Goal: Task Accomplishment & Management: Use online tool/utility

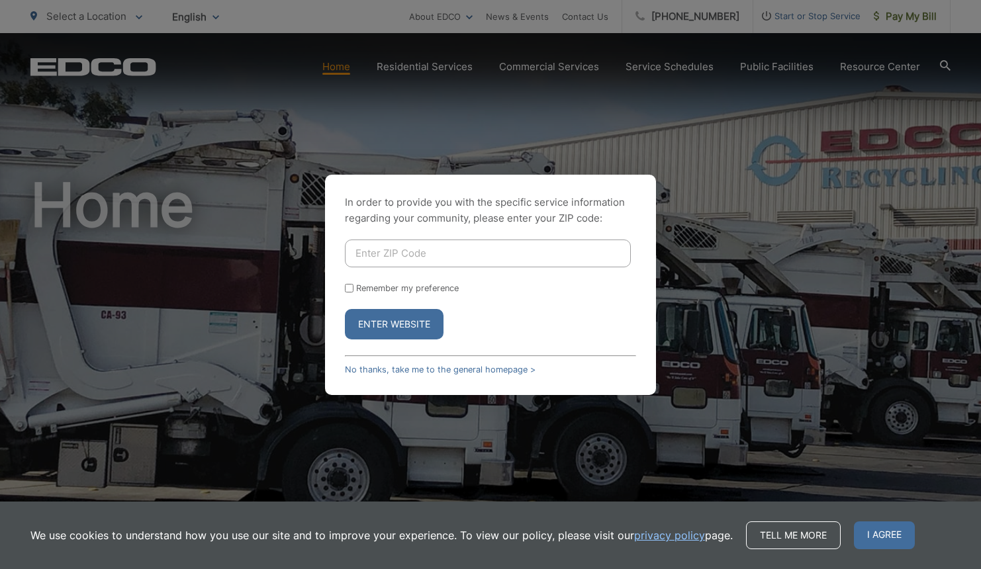
click at [462, 250] on input "Enter ZIP Code" at bounding box center [488, 254] width 286 height 28
click at [371, 326] on button "Enter Website" at bounding box center [394, 324] width 99 height 30
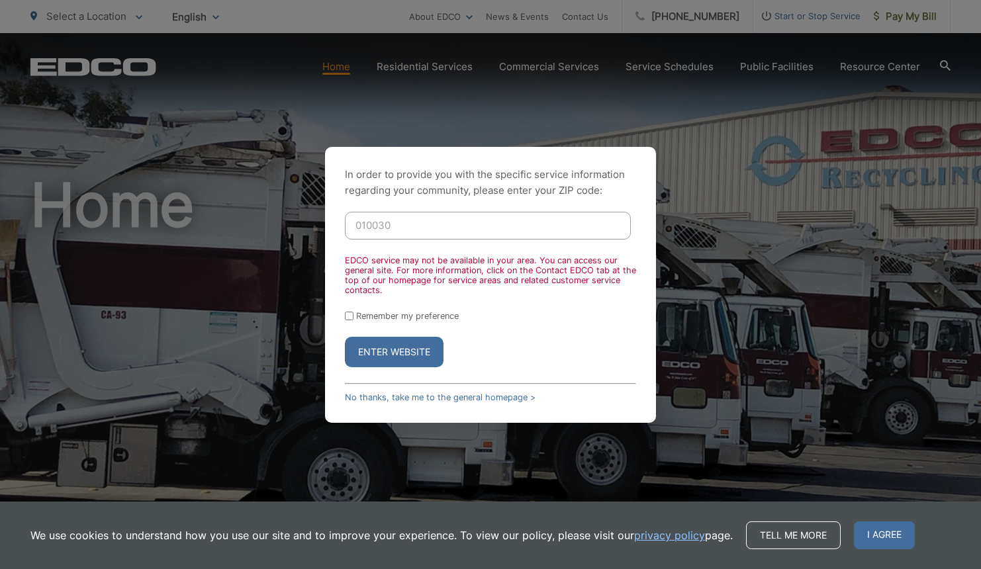
click at [402, 234] on input "010030" at bounding box center [488, 226] width 286 height 28
drag, startPoint x: 402, startPoint y: 234, endPoint x: 335, endPoint y: 226, distance: 67.2
click at [335, 226] on div "In order to provide you with the specific service information regarding your co…" at bounding box center [490, 285] width 331 height 276
click at [417, 232] on input "010030" at bounding box center [488, 226] width 286 height 28
drag, startPoint x: 413, startPoint y: 228, endPoint x: 327, endPoint y: 230, distance: 86.1
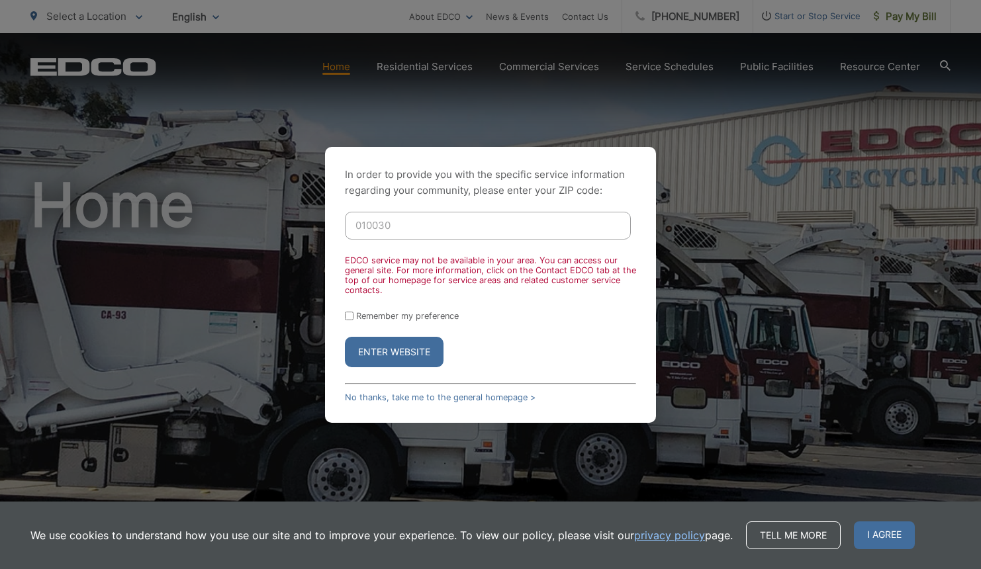
click at [327, 230] on div "In order to provide you with the specific service information regarding your co…" at bounding box center [490, 285] width 331 height 276
type input "92130"
click at [345, 337] on button "Enter Website" at bounding box center [394, 352] width 99 height 30
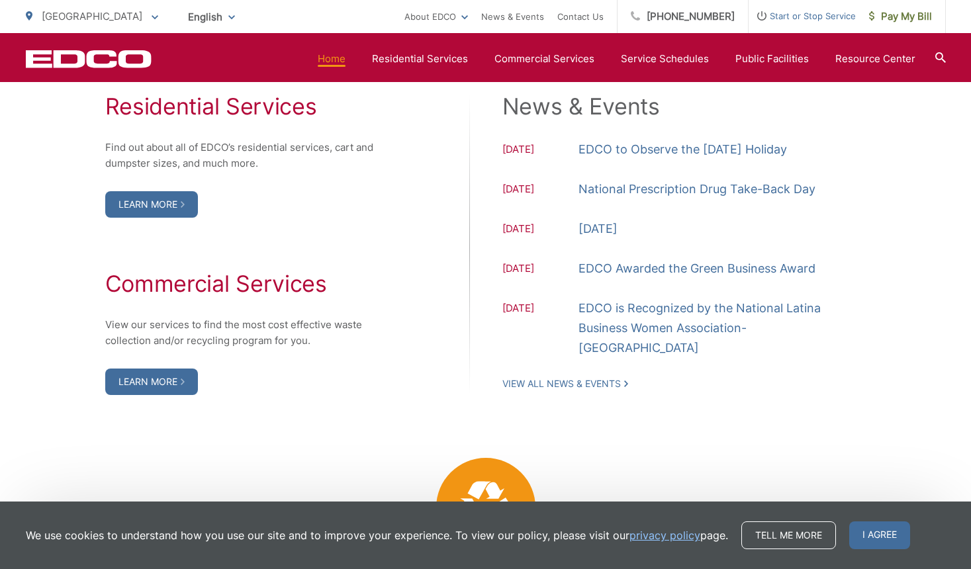
scroll to position [1191, 0]
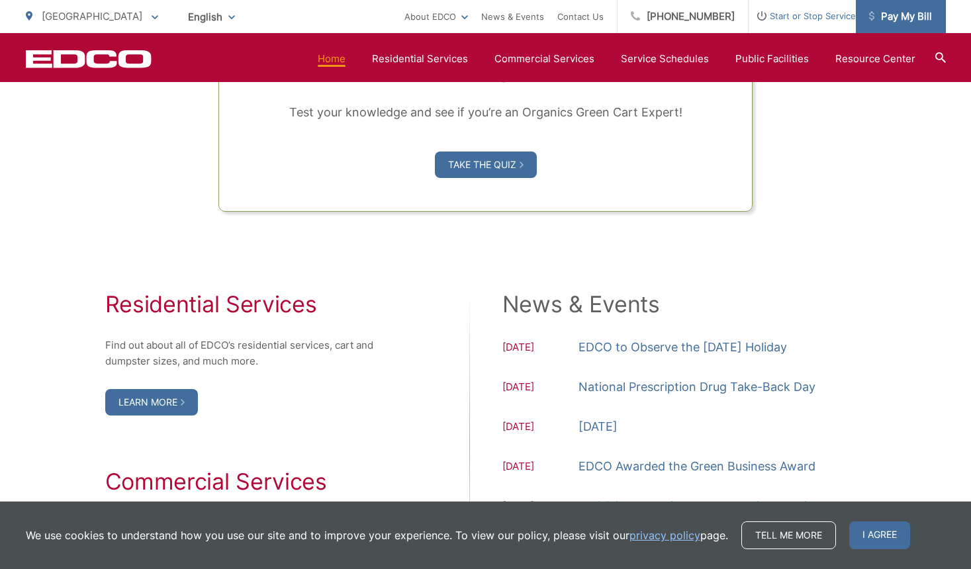
click at [893, 19] on span "Pay My Bill" at bounding box center [900, 17] width 63 height 16
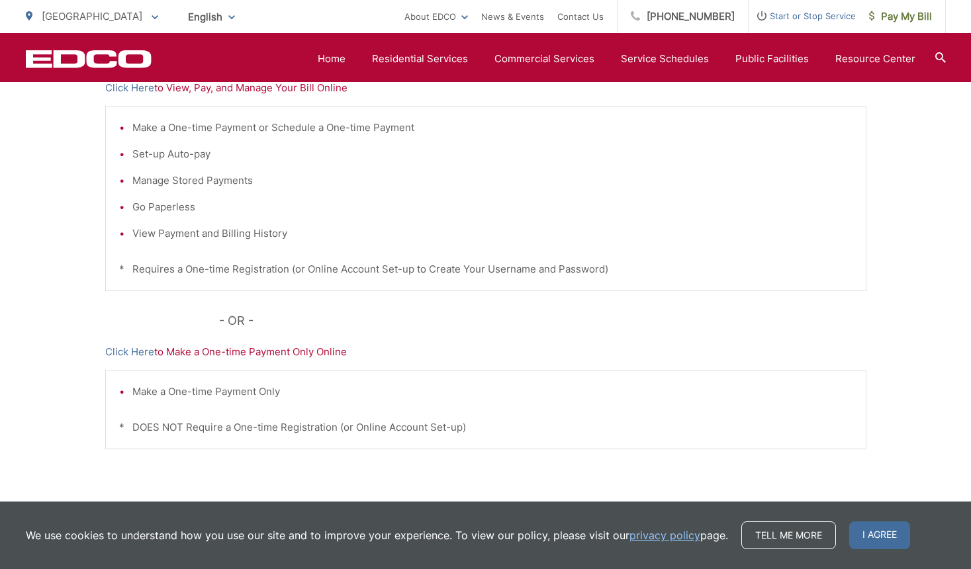
scroll to position [173, 0]
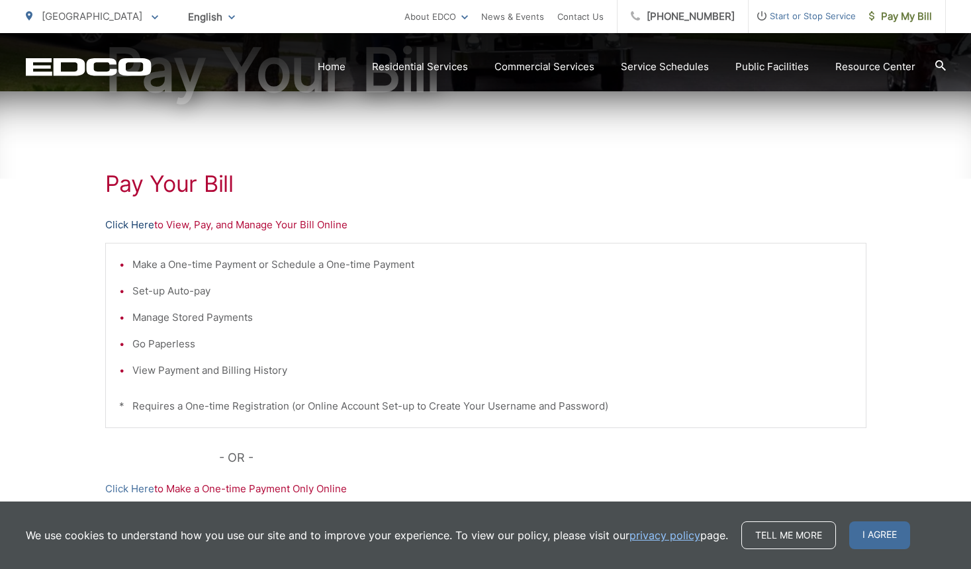
click at [136, 230] on link "Click Here" at bounding box center [129, 225] width 49 height 16
